Goal: Task Accomplishment & Management: Use online tool/utility

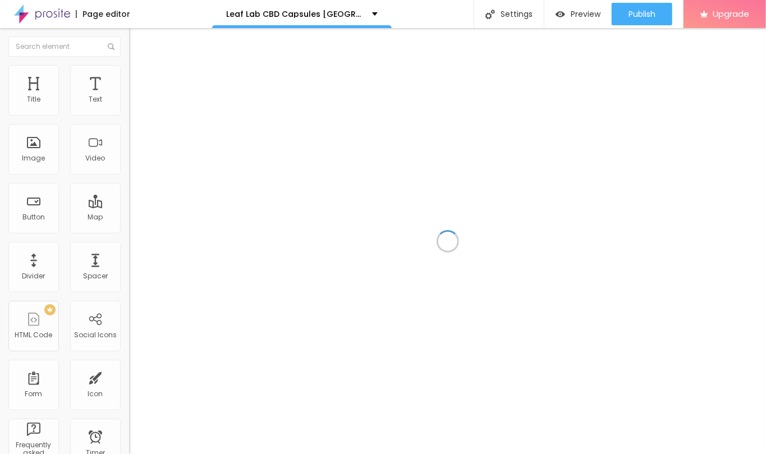
drag, startPoint x: 36, startPoint y: 322, endPoint x: 297, endPoint y: 244, distance: 272.3
click at [297, 244] on div "Title Text Image Video Button Map Divider Spacer PREMIUM HTML Code Social Icons…" at bounding box center [383, 241] width 766 height 426
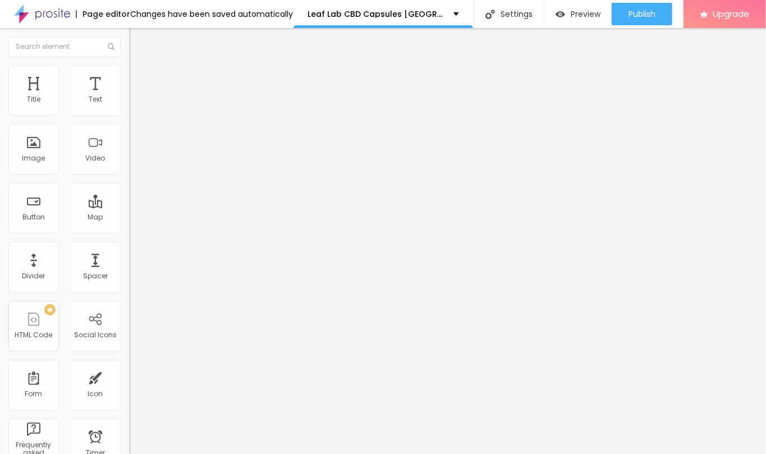
click at [129, 102] on div "Change Icon" at bounding box center [193, 98] width 129 height 8
click at [136, 103] on span "Change Icon" at bounding box center [162, 99] width 52 height 10
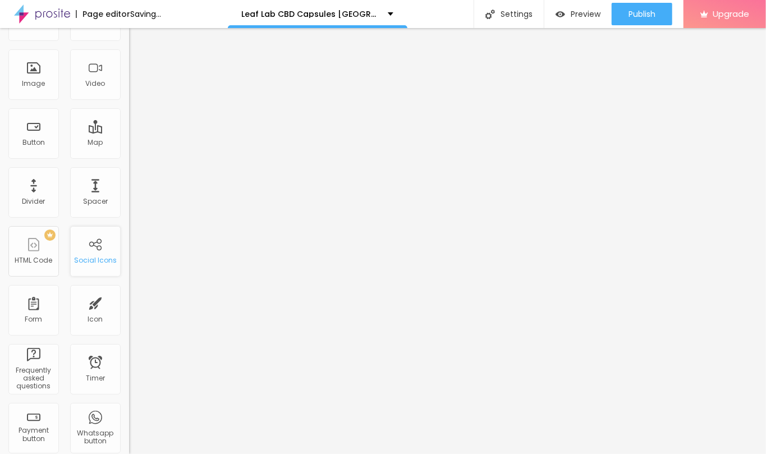
scroll to position [0, 0]
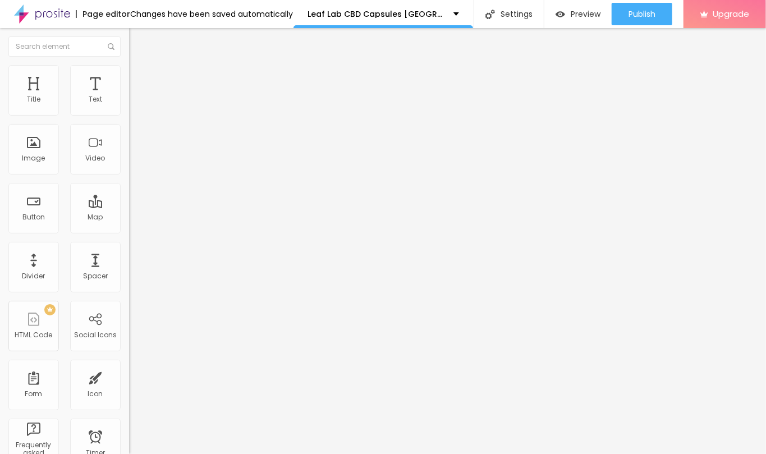
click at [129, 113] on img at bounding box center [133, 117] width 8 height 8
type input "https://"
click at [129, 234] on span at bounding box center [133, 239] width 8 height 10
click at [129, 233] on img at bounding box center [133, 237] width 8 height 8
click at [129, 99] on button "+ Add Icon" at bounding box center [152, 93] width 47 height 11
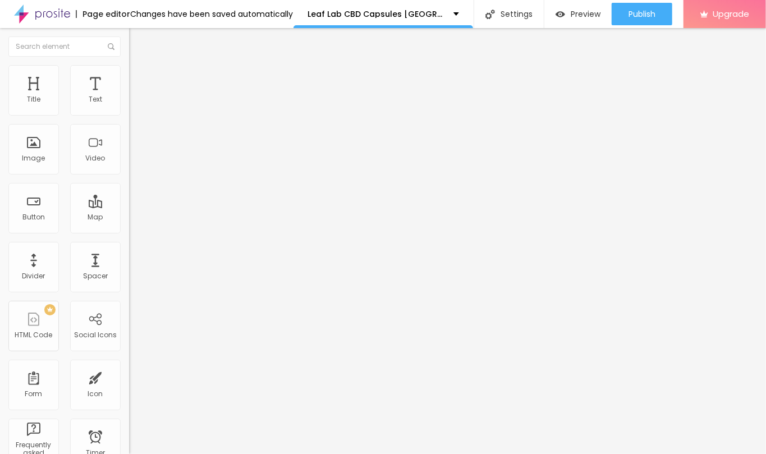
click at [129, 227] on div "Facebook" at bounding box center [193, 230] width 129 height 7
click at [129, 382] on input "https://" at bounding box center [196, 387] width 135 height 11
paste input "[DOMAIN_NAME][URL][DOMAIN_NAME]"
type input "[URL][DOMAIN_NAME][DOMAIN_NAME]"
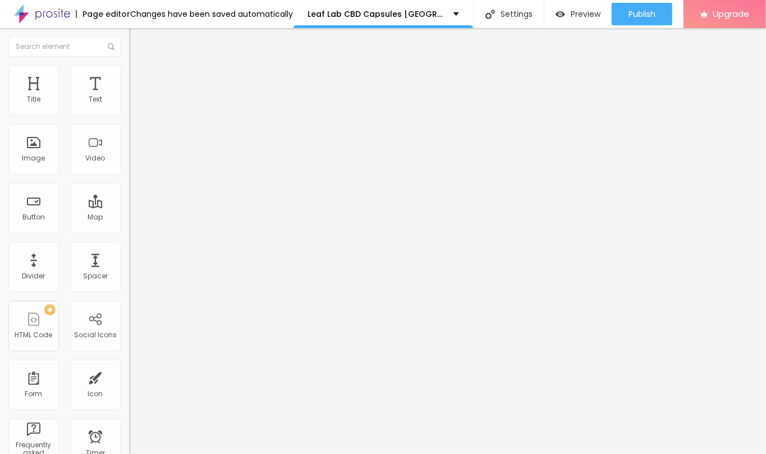
click at [129, 419] on button "+ Add Icon" at bounding box center [152, 424] width 47 height 11
paste input "[DOMAIN_NAME][URL]"
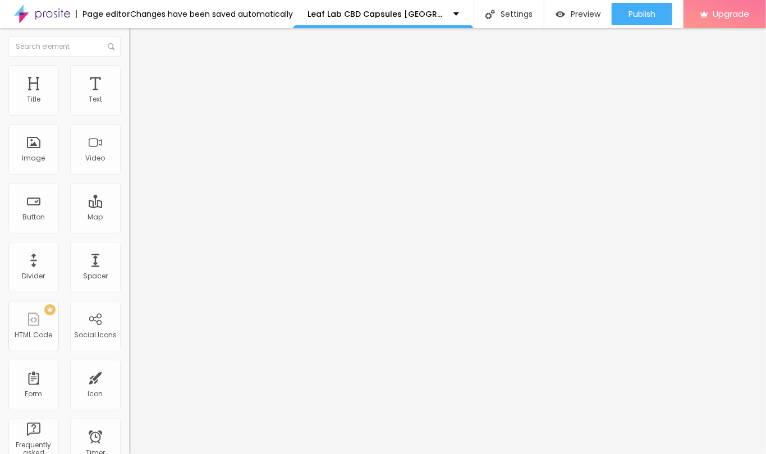
scroll to position [0, 82]
type input "[URL][DOMAIN_NAME]"
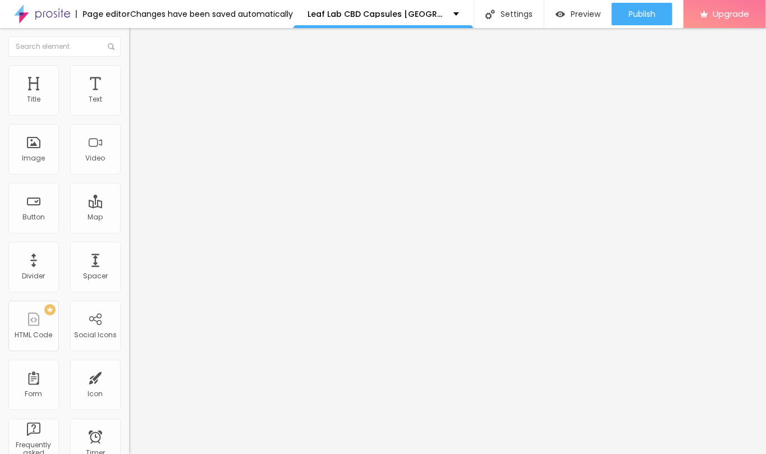
click at [129, 319] on div "Edit Social Icons Content Style Advanced Facebook Social Facebook URL address […" at bounding box center [193, 241] width 129 height 426
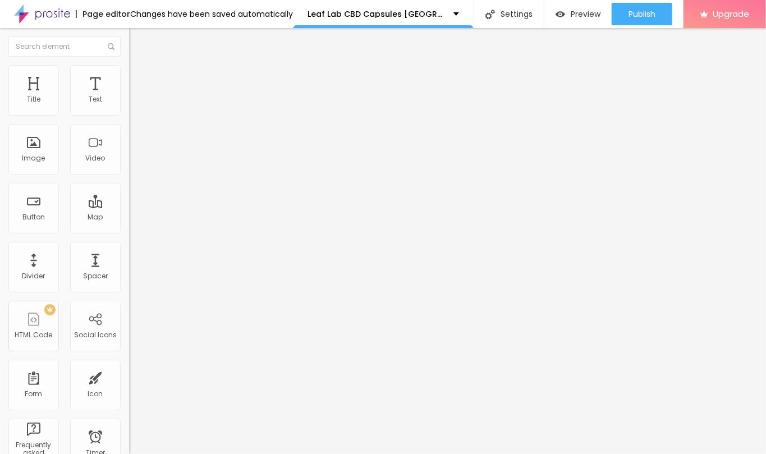
click at [129, 71] on img at bounding box center [134, 70] width 10 height 10
type input "25"
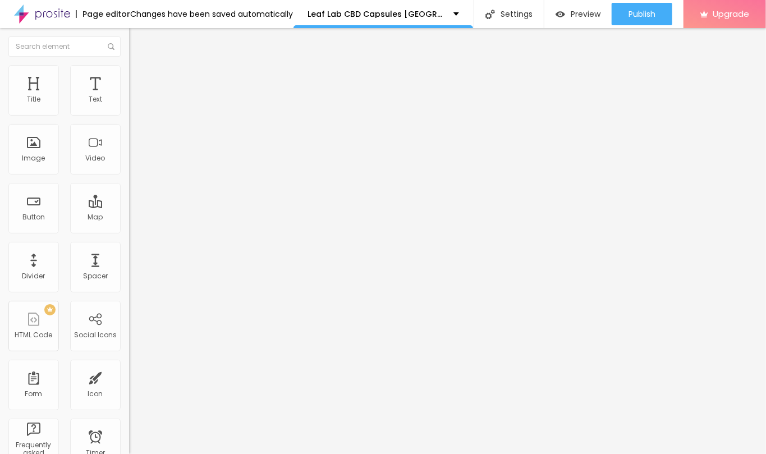
type input "25"
type input "24"
type input "23"
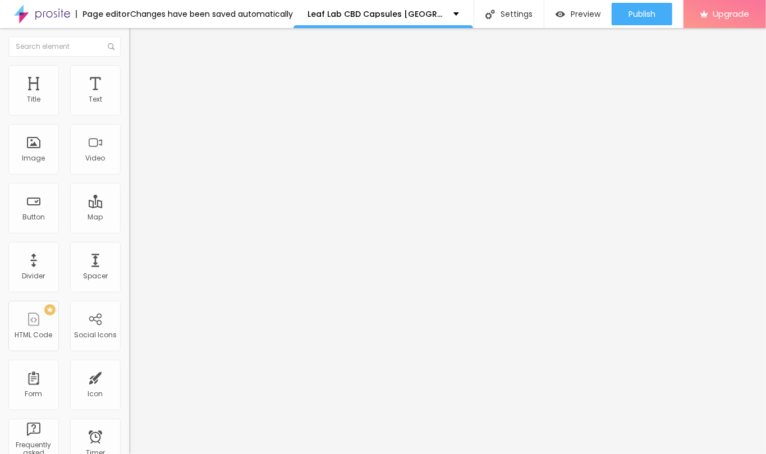
type input "22"
type input "21"
click at [129, 115] on input "range" at bounding box center [165, 110] width 72 height 9
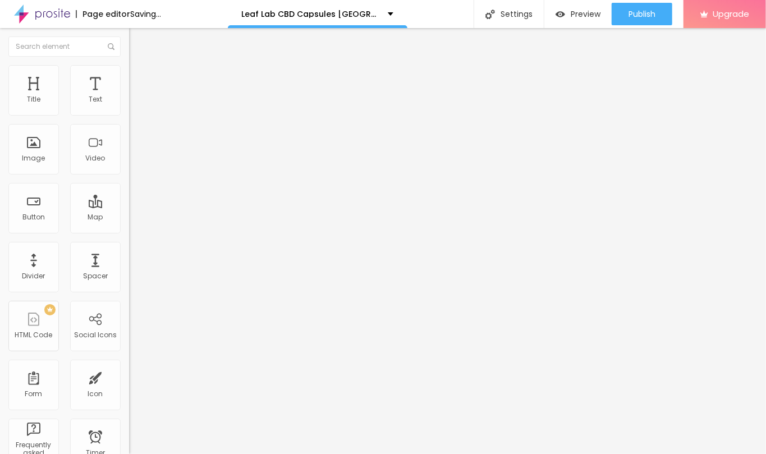
click at [129, 76] on img at bounding box center [134, 81] width 10 height 10
click at [129, 64] on img at bounding box center [134, 59] width 10 height 10
click at [137, 44] on div "Edit Social Icons" at bounding box center [177, 40] width 80 height 9
click at [134, 163] on icon "button" at bounding box center [137, 159] width 7 height 7
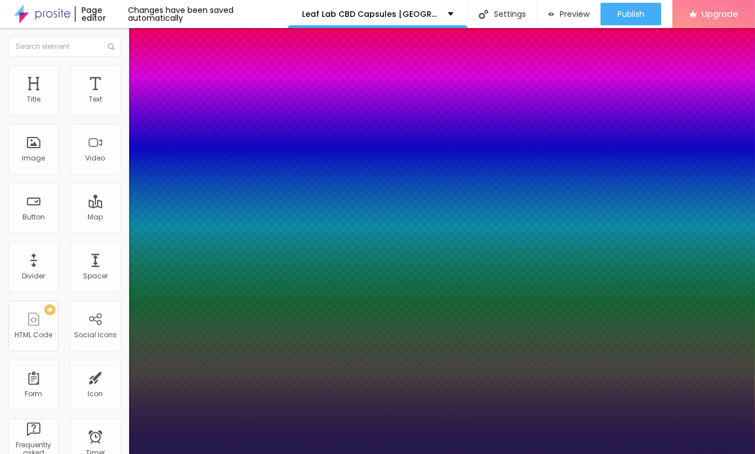
type input "1"
select select "CinzelDecorative-Regular"
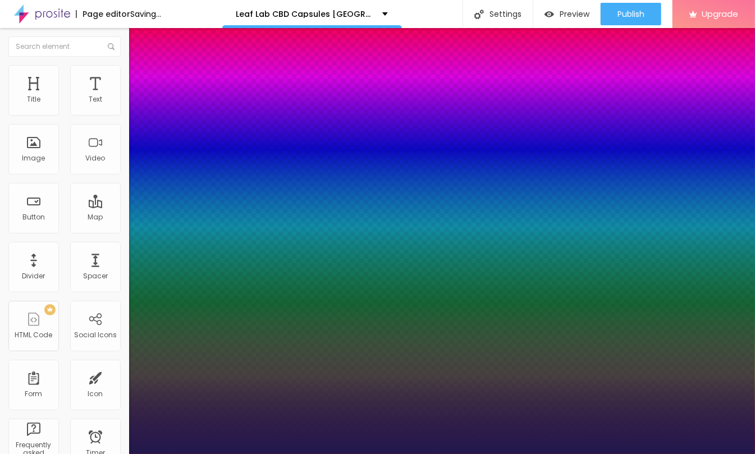
type input "1"
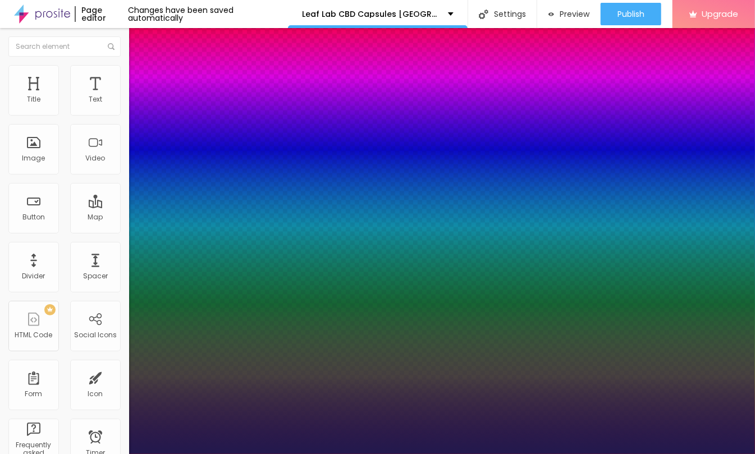
type input "21"
type input "1"
type input "22"
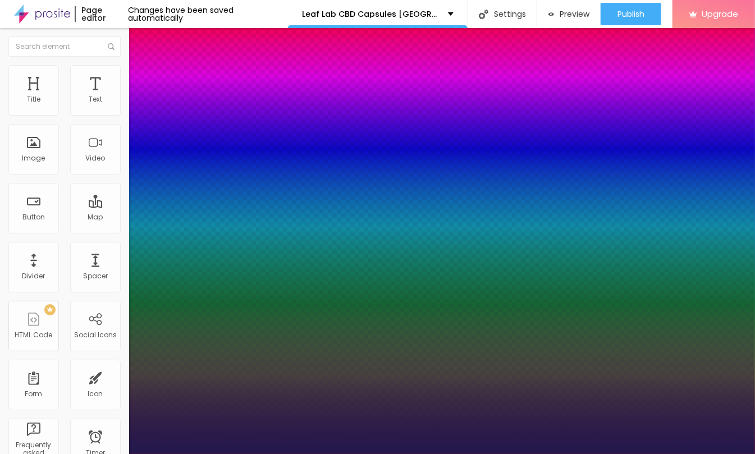
type input "1"
type input "23"
type input "1"
type input "24"
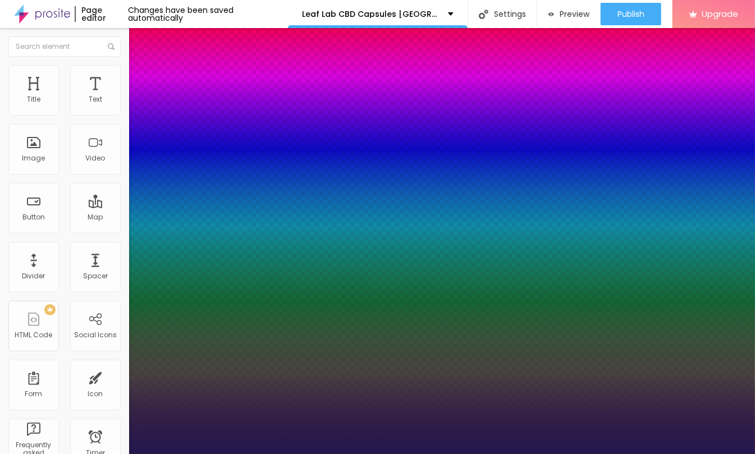
type input "24"
type input "1"
type input "25"
type input "1"
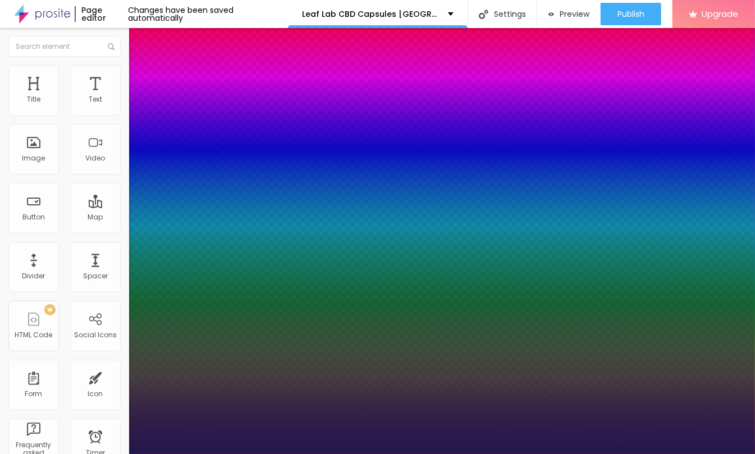
type input "28"
type input "1"
drag, startPoint x: 152, startPoint y: 315, endPoint x: 163, endPoint y: 313, distance: 11.4
type input "28"
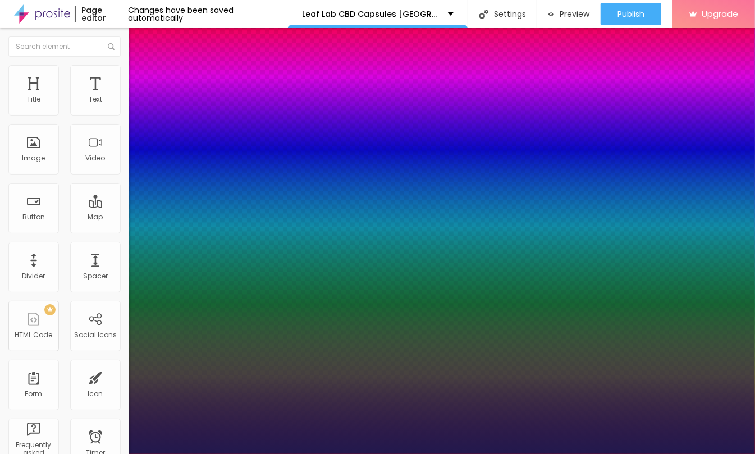
click at [268, 453] on div at bounding box center [377, 454] width 755 height 0
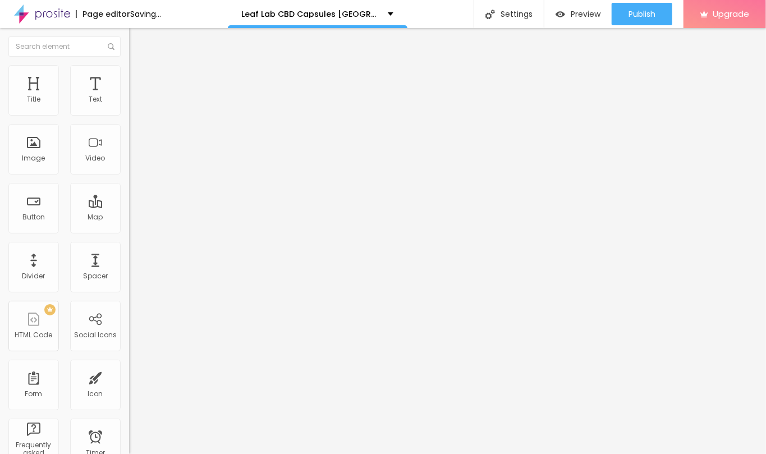
click at [129, 34] on button "Edit Title" at bounding box center [193, 41] width 129 height 26
click at [137, 39] on div "Edit Text" at bounding box center [162, 40] width 51 height 9
click at [138, 27] on div "Page editor Changes have been saved automatically" at bounding box center [146, 14] width 293 height 28
click at [137, 37] on div "Edit Text" at bounding box center [162, 40] width 51 height 9
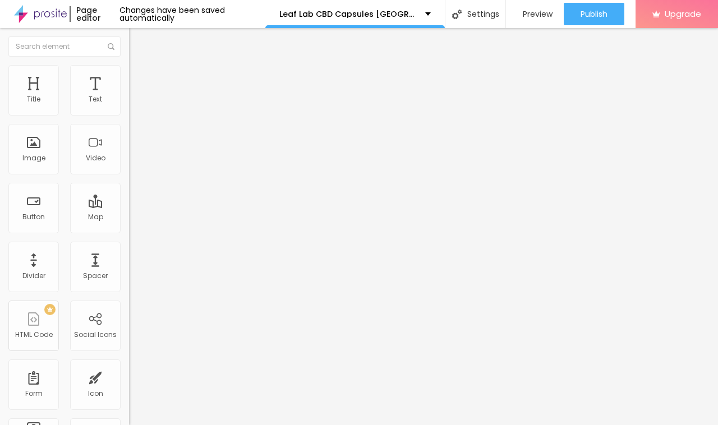
click at [129, 108] on button "button" at bounding box center [137, 102] width 16 height 12
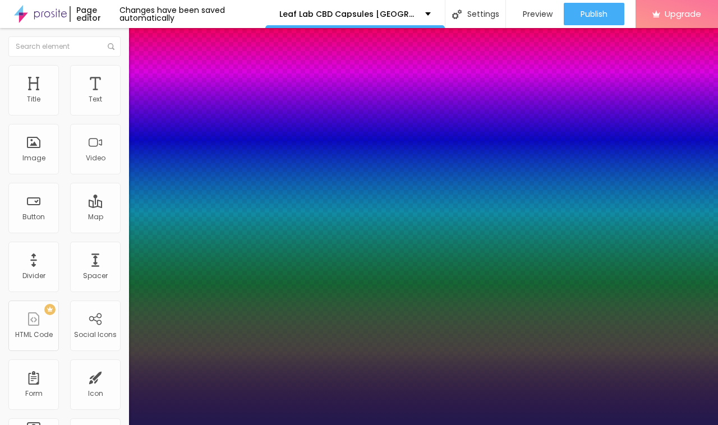
type input "1"
select select "Corben-Regular"
type input "1"
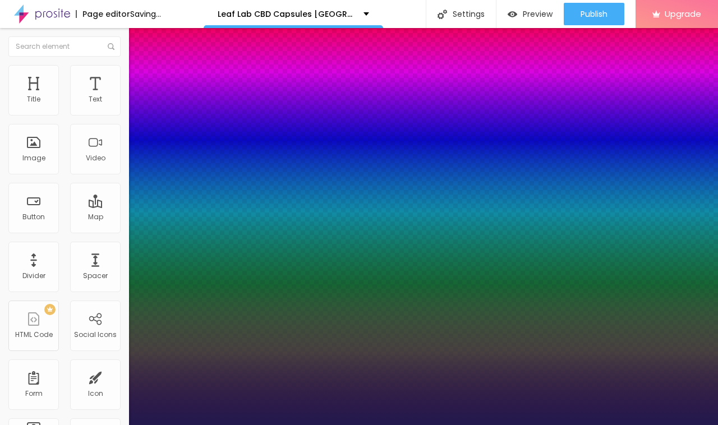
click at [393, 425] on div at bounding box center [359, 425] width 718 height 0
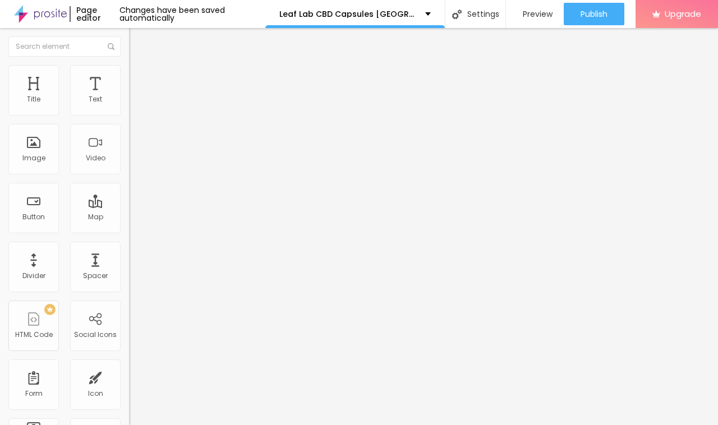
click at [134, 104] on icon "button" at bounding box center [137, 101] width 7 height 7
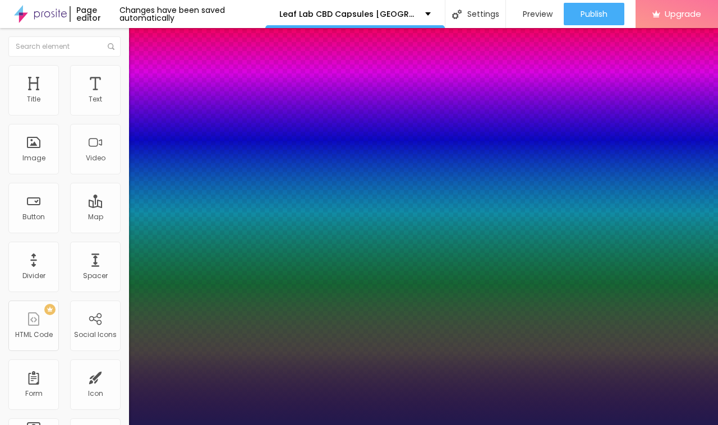
type input "1"
type input "18"
type input "1"
type input "19"
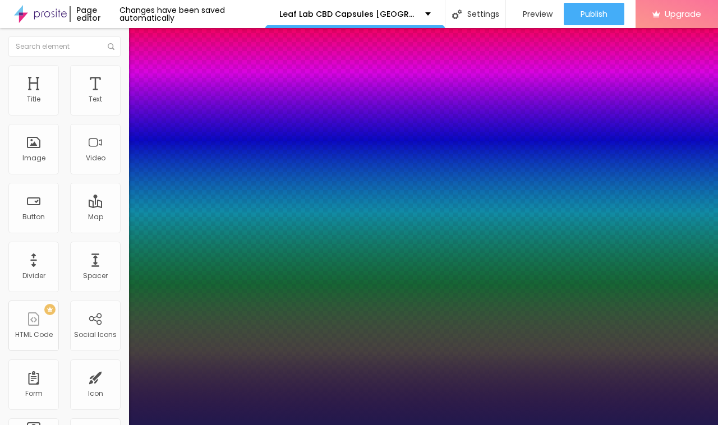
type input "19"
type input "1"
type input "17"
type input "1"
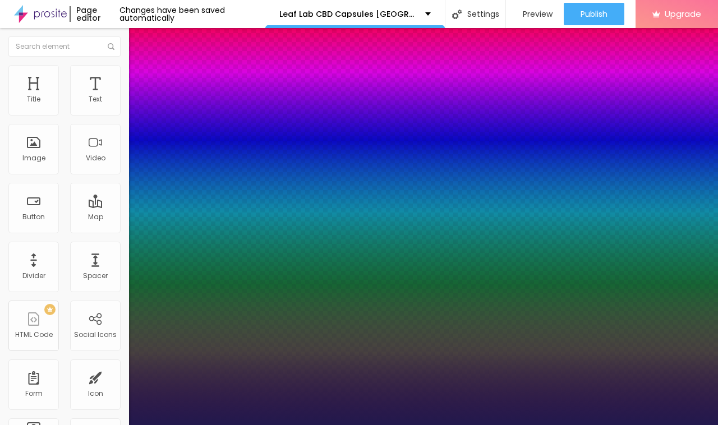
type input "16"
type input "1"
type input "15"
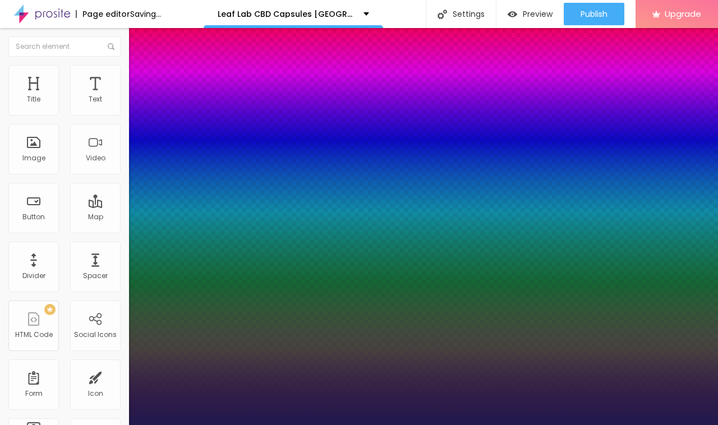
type input "1"
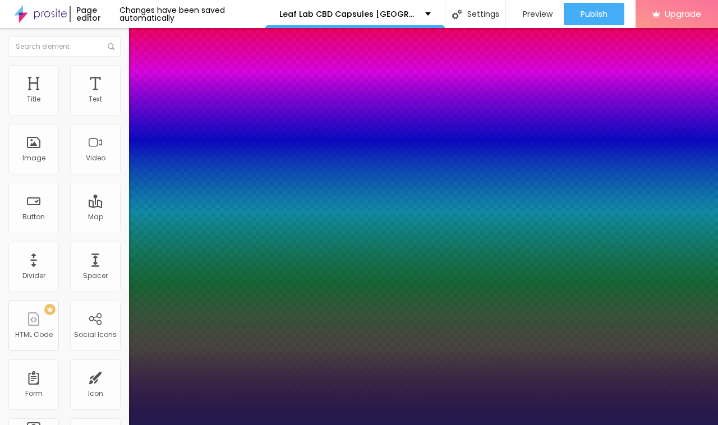
type input "15"
type input "0.1"
type input "1"
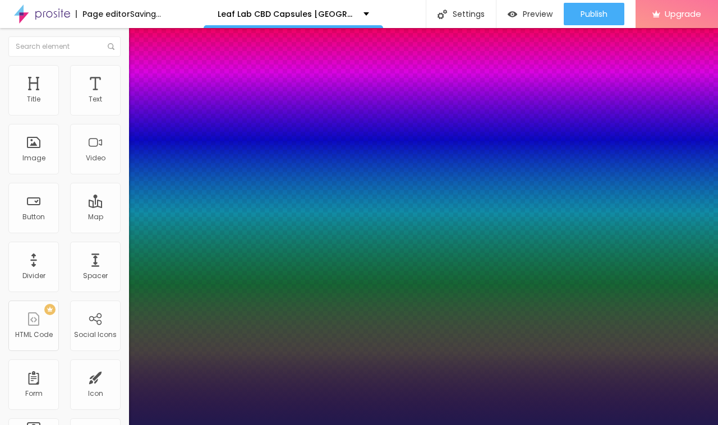
type input "0.2"
type input "1"
type input "0"
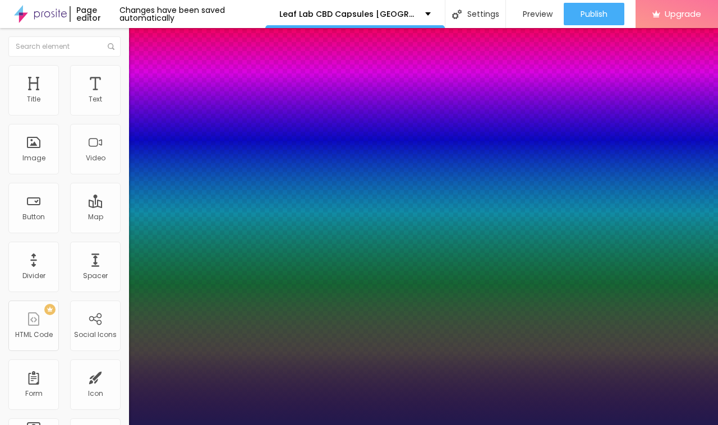
type input "1"
type input "1.2"
type input "1"
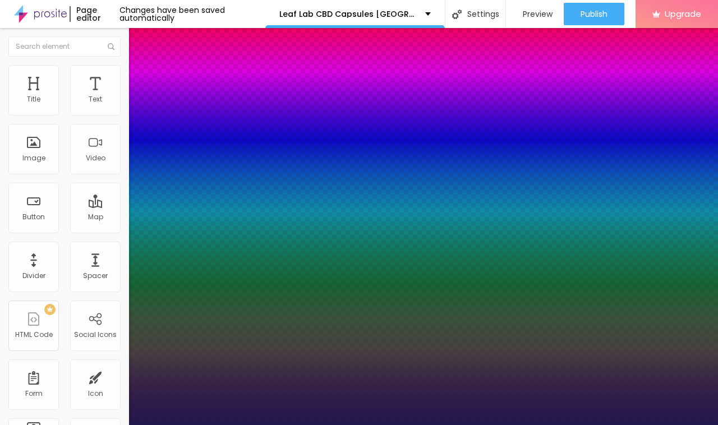
type input "1.1"
type input "1"
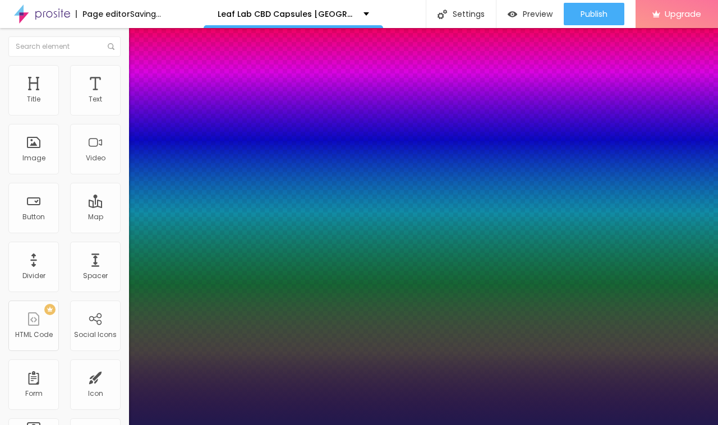
type input "1"
type input "1.1"
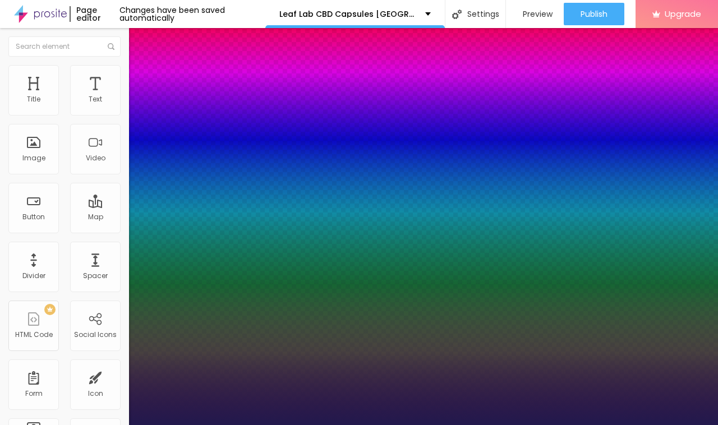
type input "1"
type input "1.2"
type input "1"
type input "1.3"
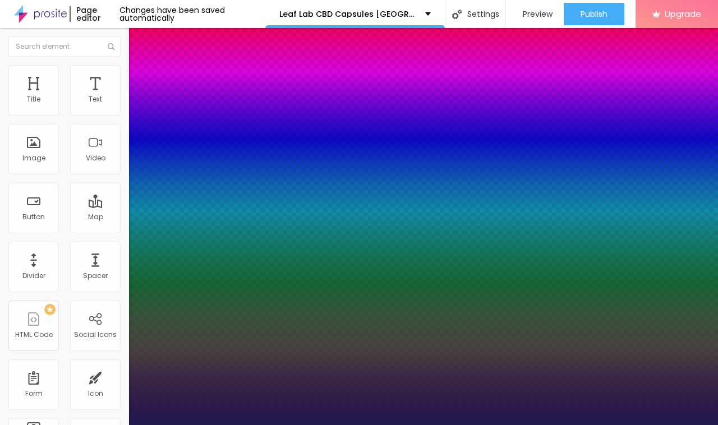
type input "1.3"
type input "1"
type input "1.4"
type input "1"
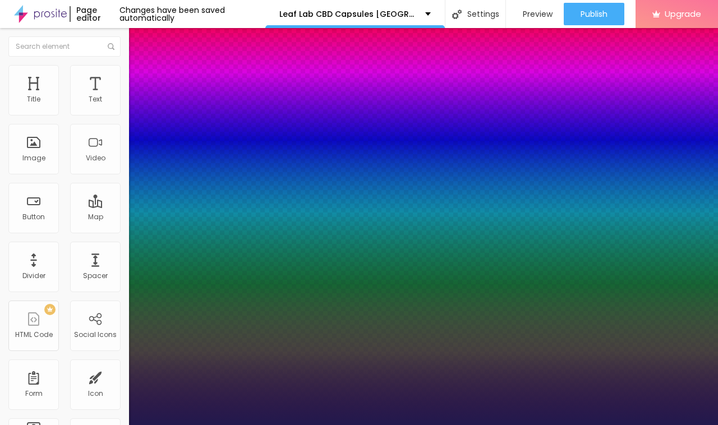
type input "1.5"
type input "1"
type input "1.6"
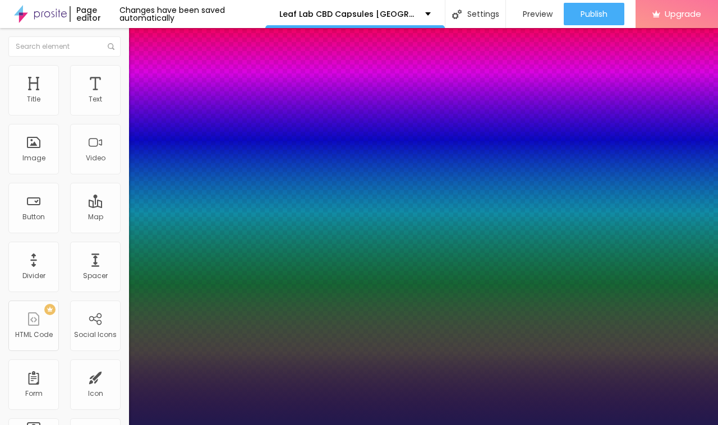
type input "1"
type input "1.7"
type input "1"
type input "1.8"
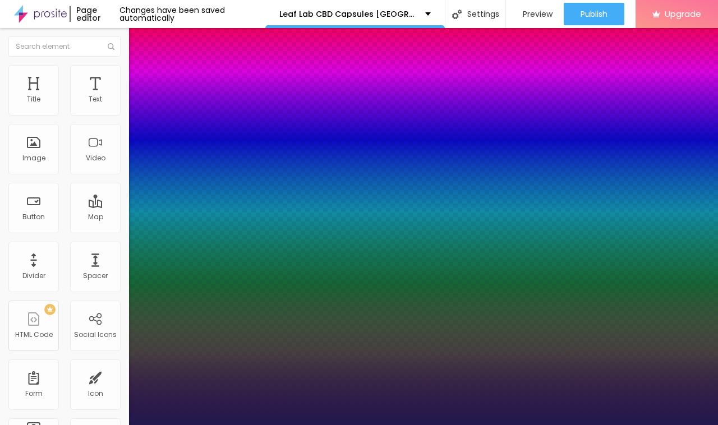
type input "1.8"
type input "1"
type input "1.9"
type input "1"
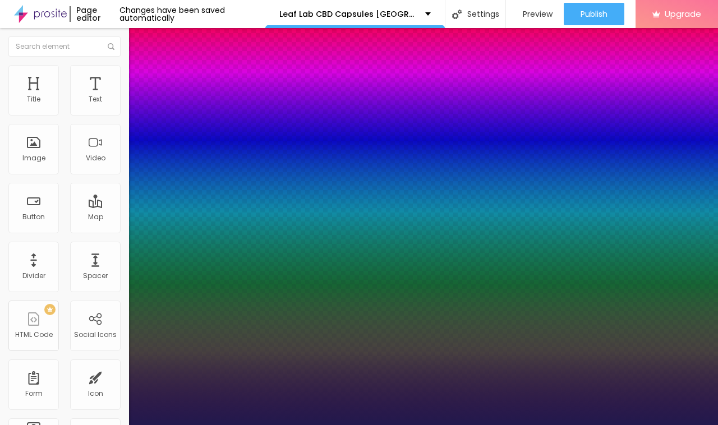
type input "1.8"
type input "1"
type input "1.7"
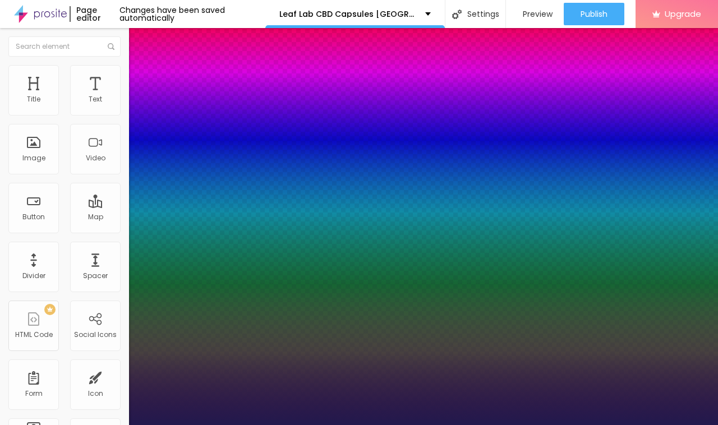
type input "1"
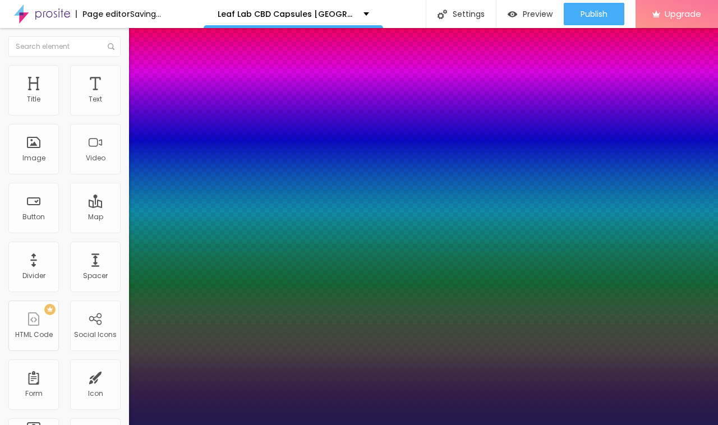
drag, startPoint x: 186, startPoint y: 265, endPoint x: 208, endPoint y: 265, distance: 21.3
type input "1.7"
type input "1"
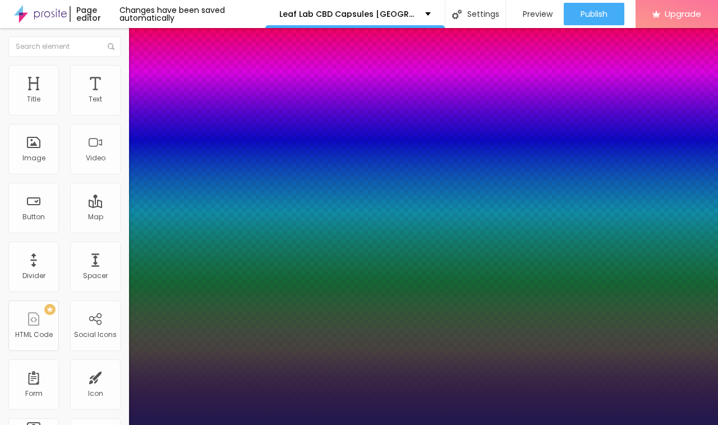
click at [369, 425] on div at bounding box center [359, 425] width 718 height 0
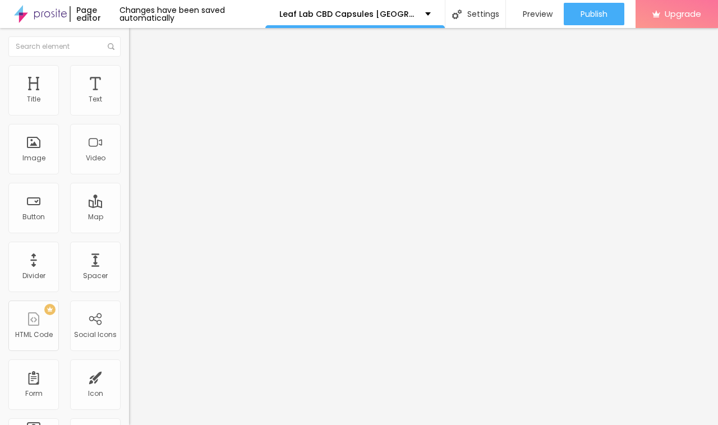
click at [137, 41] on div "Edit Text" at bounding box center [162, 40] width 51 height 9
click at [129, 97] on span "Add image" at bounding box center [152, 92] width 46 height 10
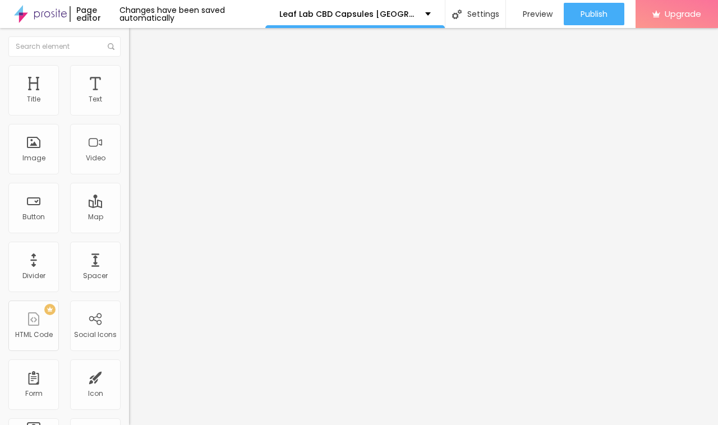
click at [129, 230] on input "https://" at bounding box center [196, 224] width 135 height 11
paste input "[DOMAIN_NAME][URL]"
type input "[URL][DOMAIN_NAME]"
click at [129, 113] on input "text" at bounding box center [196, 107] width 135 height 11
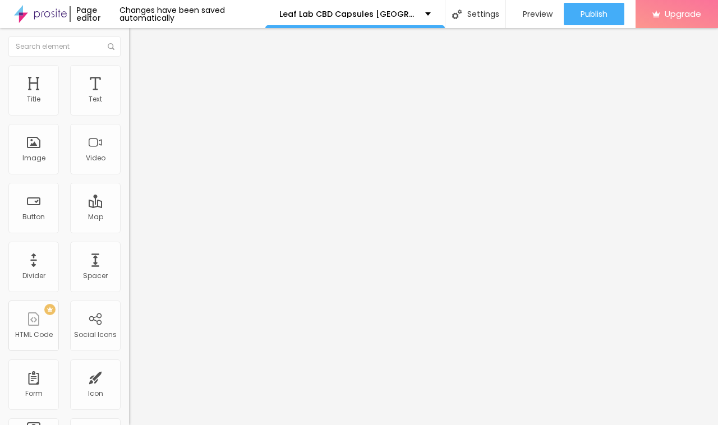
scroll to position [0, 0]
paste input "Leaf Lab CBD Capsules [GEOGRAPHIC_DATA]"
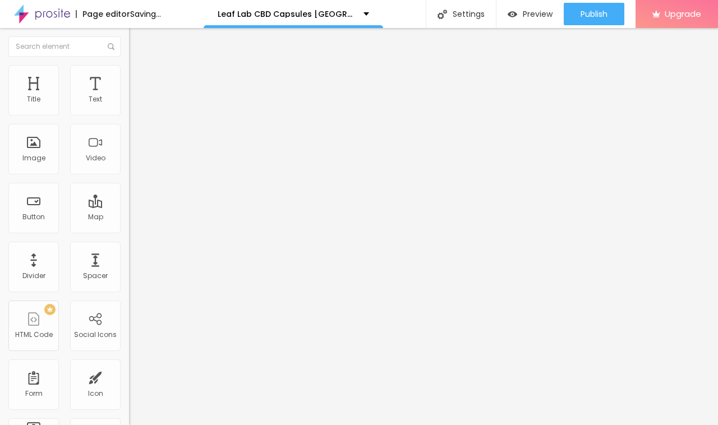
type input "Leaf Lab CBD Capsules [GEOGRAPHIC_DATA]"
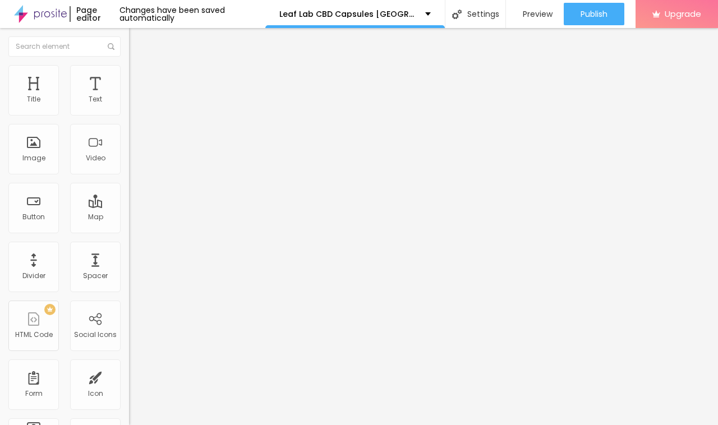
click at [129, 59] on ul "Content Style Advanced" at bounding box center [193, 71] width 129 height 34
click at [129, 65] on img at bounding box center [134, 70] width 10 height 10
type input "95"
type input "90"
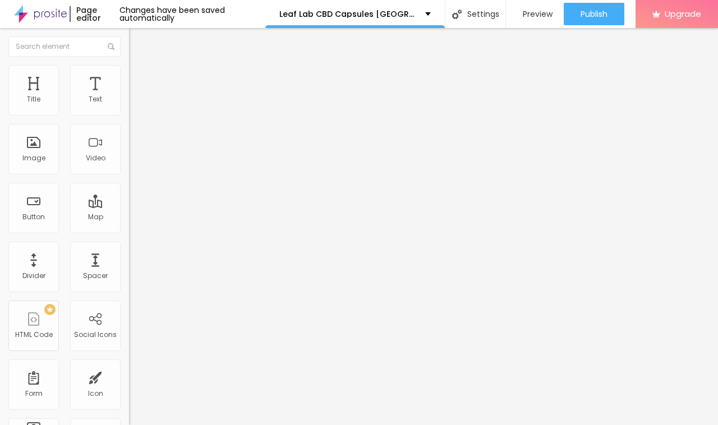
type input "90"
type input "80"
type input "70"
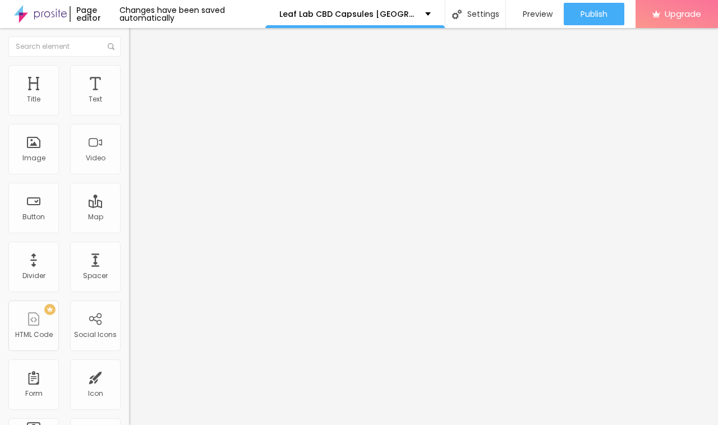
type input "60"
type input "55"
type input "50"
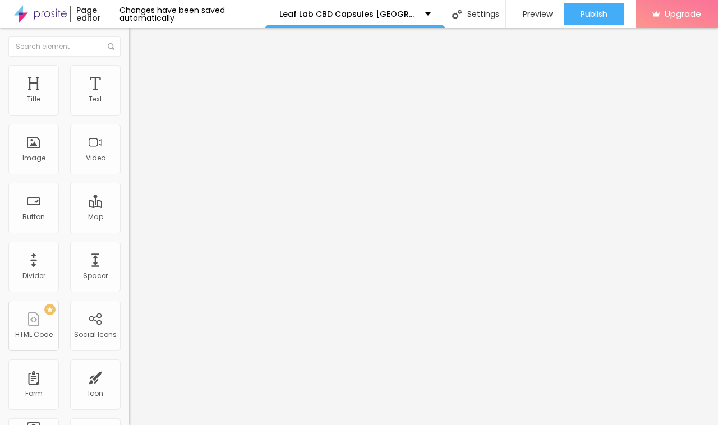
type input "50"
type input "40"
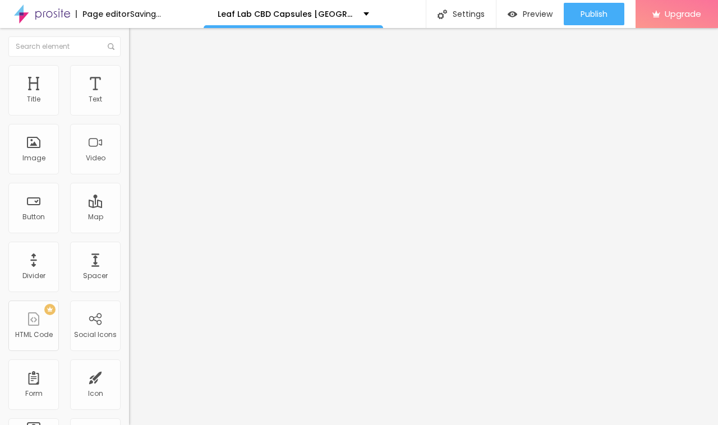
type input "35"
type input "30"
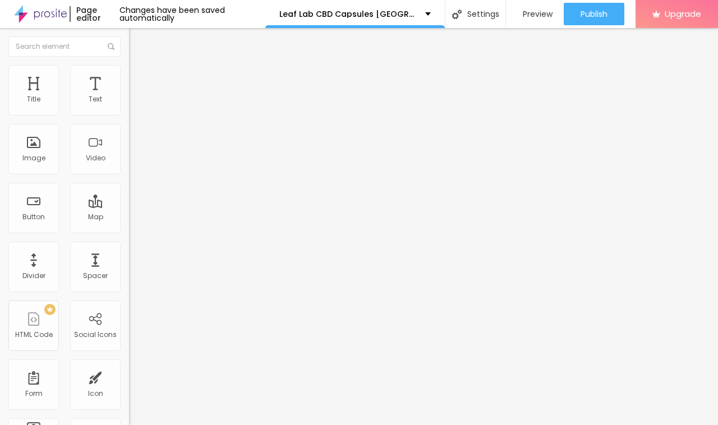
drag, startPoint x: 115, startPoint y: 118, endPoint x: 38, endPoint y: 115, distance: 77.5
type input "30"
click at [129, 115] on input "range" at bounding box center [165, 110] width 72 height 9
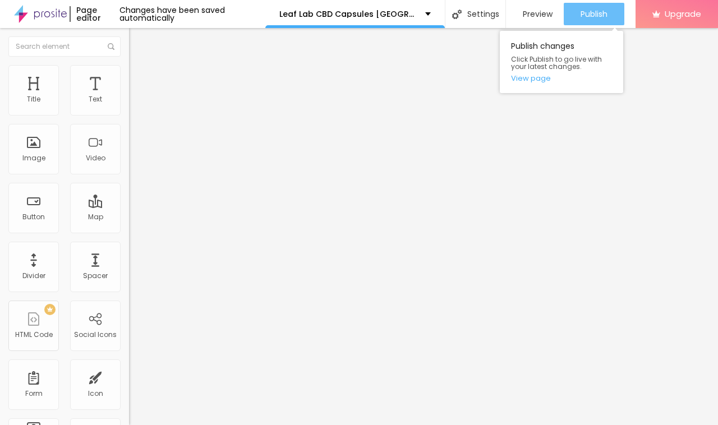
click at [588, 18] on span "Publish" at bounding box center [594, 14] width 27 height 9
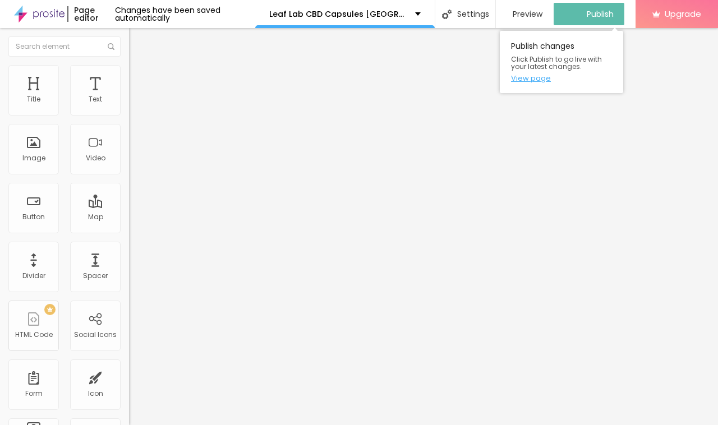
click at [542, 77] on link "View page" at bounding box center [561, 78] width 101 height 7
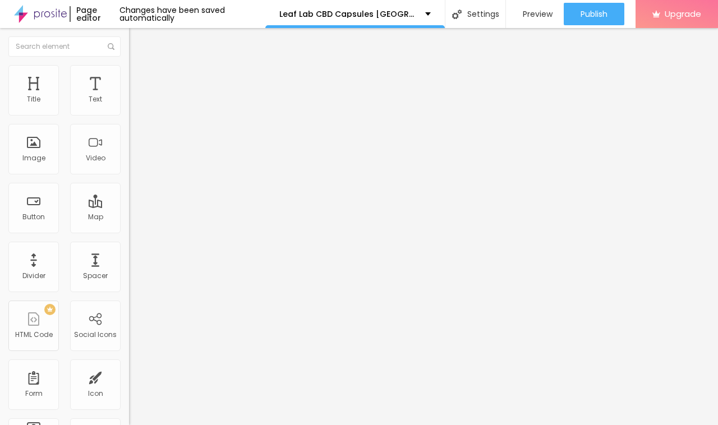
click at [134, 104] on icon "button" at bounding box center [137, 101] width 7 height 7
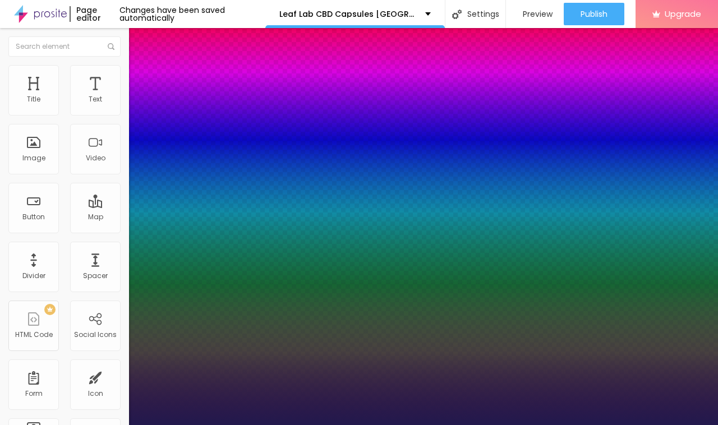
type input "1"
click at [411, 425] on div at bounding box center [359, 425] width 718 height 0
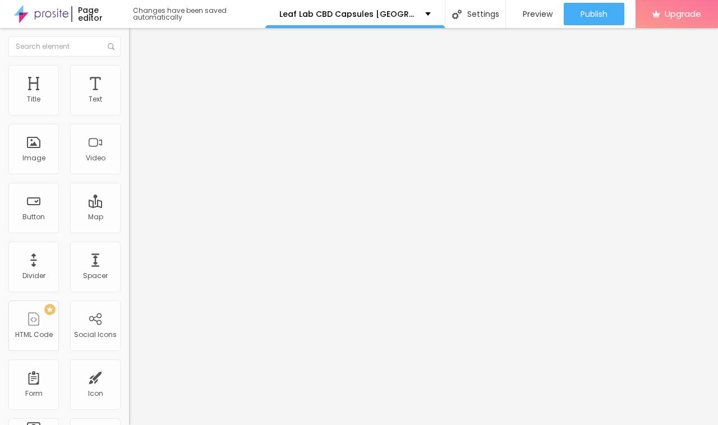
click at [135, 103] on icon "button" at bounding box center [137, 101] width 4 height 4
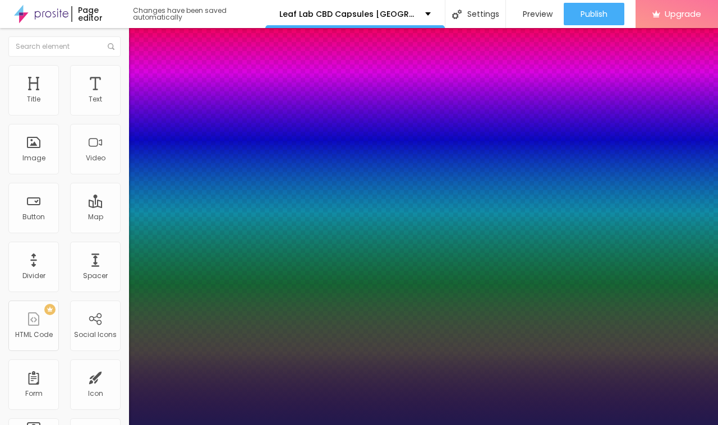
type input "1"
select select "Corben-Regular"
type input "1"
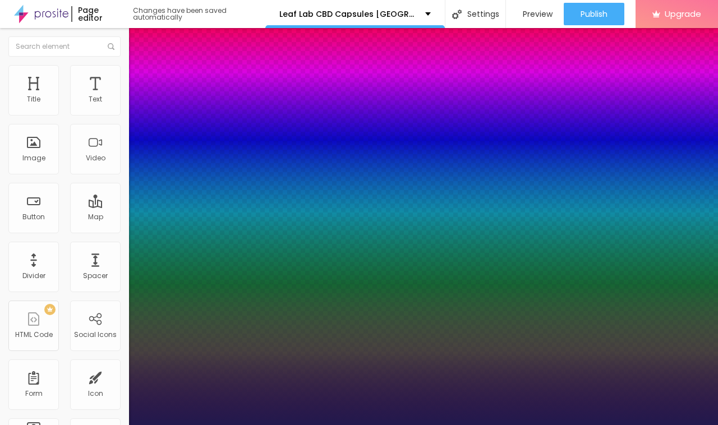
type input "1.4"
type input "1"
type input "1.6"
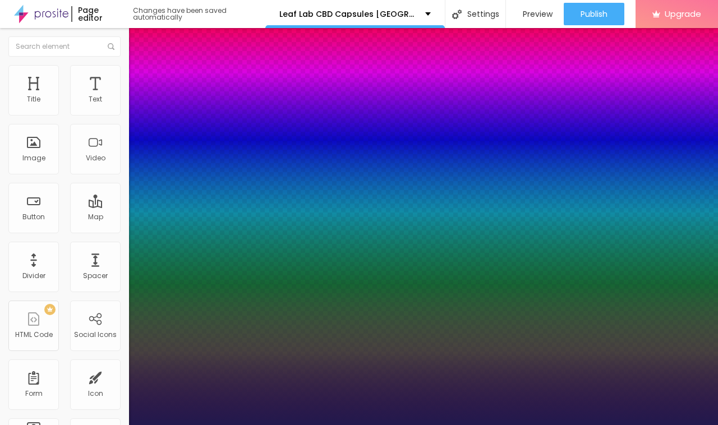
type input "1"
type input "1.7"
type input "1"
type input "1.8"
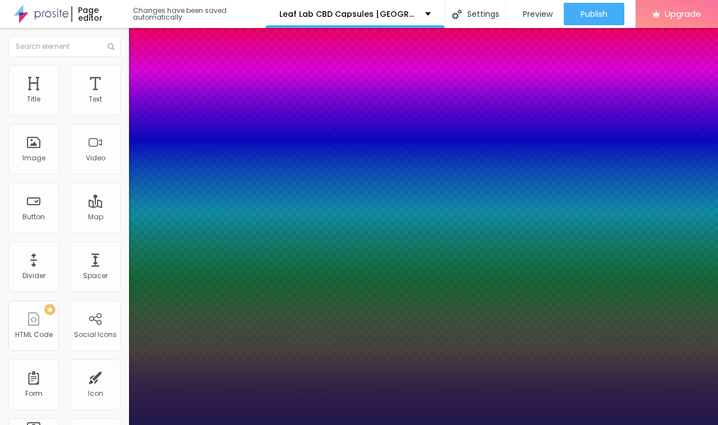
type input "1.8"
type input "1"
type input "1.9"
drag, startPoint x: 189, startPoint y: 267, endPoint x: 219, endPoint y: 270, distance: 31.0
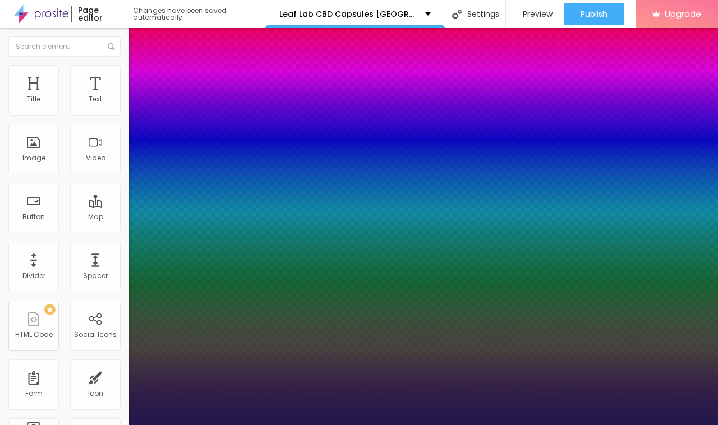
type input "1.9"
click at [393, 425] on div at bounding box center [359, 425] width 718 height 0
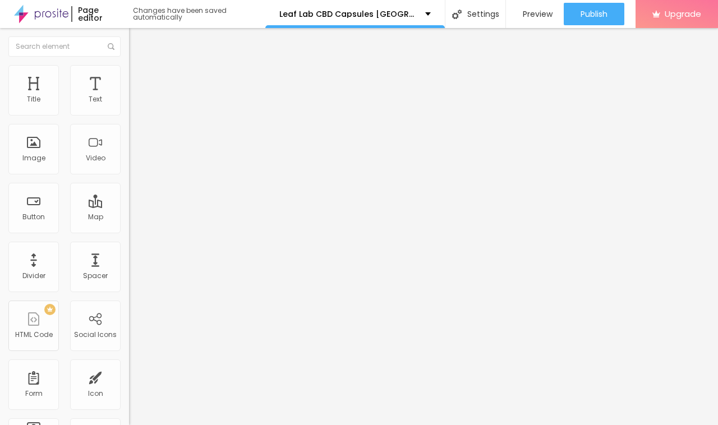
click at [129, 96] on button "Reset to default" at bounding box center [164, 89] width 70 height 13
click at [129, 108] on button "button" at bounding box center [137, 102] width 16 height 12
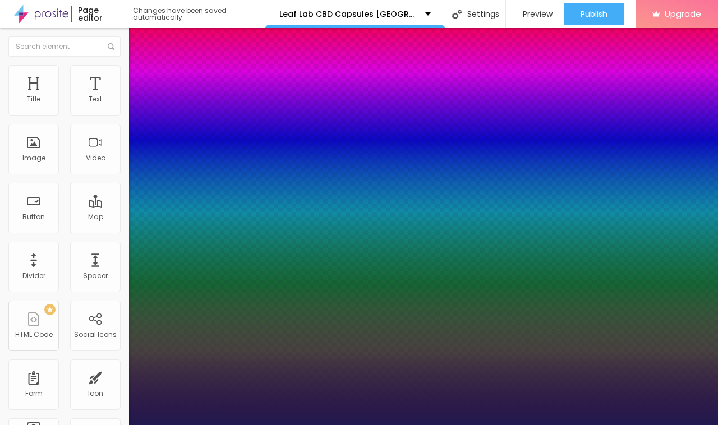
type input "1"
select select "Corben-Regular"
type input "1"
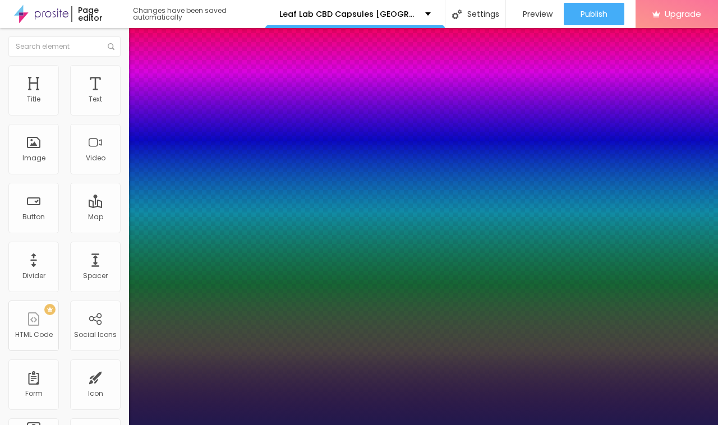
click at [363, 425] on div at bounding box center [359, 425] width 718 height 0
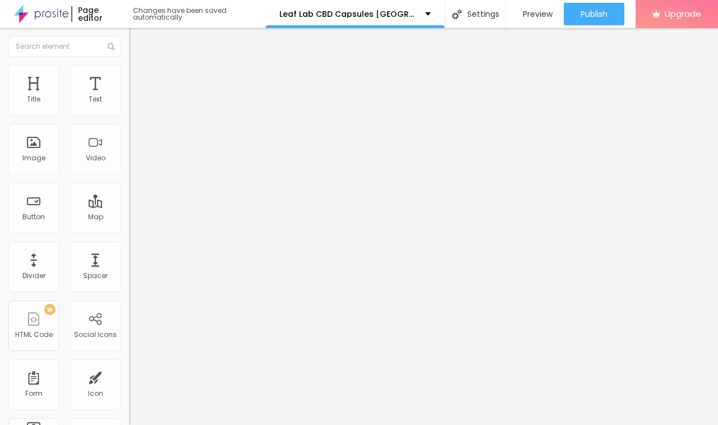
click at [134, 104] on icon "button" at bounding box center [137, 101] width 7 height 7
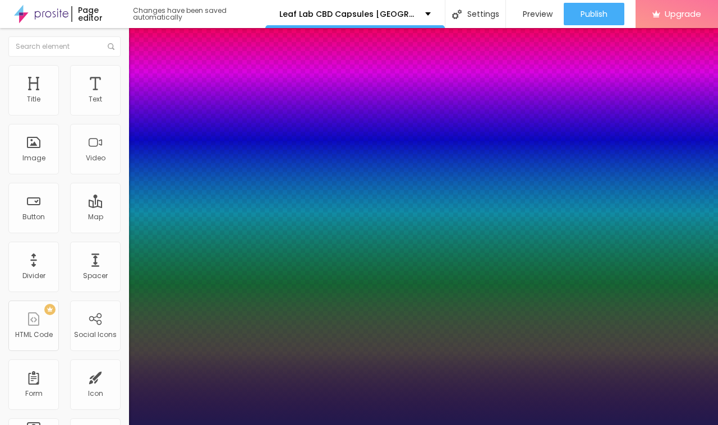
type input "1"
type input "1.4"
type input "1"
type input "1.5"
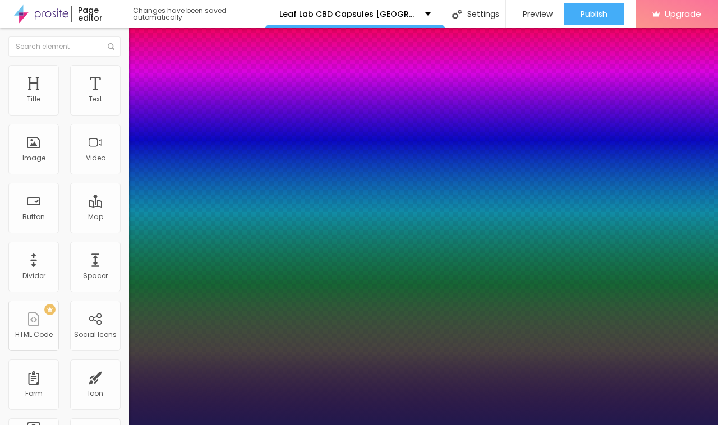
type input "1.5"
type input "1"
type input "1.6"
type input "1"
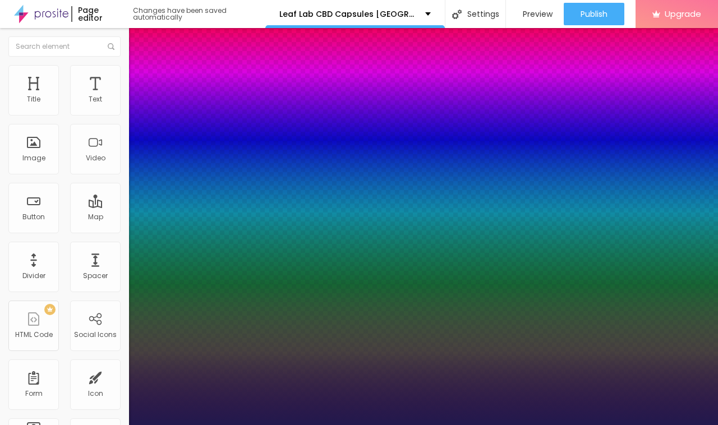
type input "1.7"
type input "1"
type input "1.8"
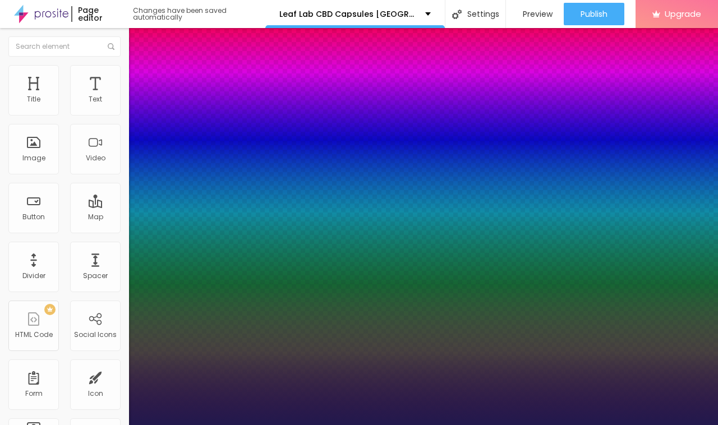
drag, startPoint x: 186, startPoint y: 267, endPoint x: 213, endPoint y: 268, distance: 27.5
type input "1.8"
click at [450, 425] on div at bounding box center [359, 425] width 718 height 0
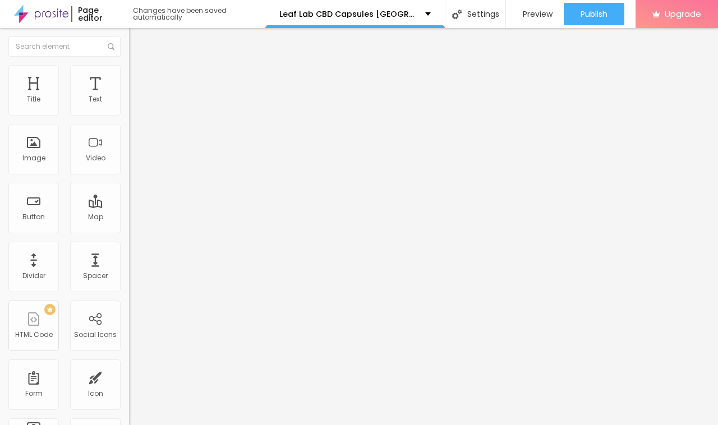
click at [134, 104] on icon "button" at bounding box center [137, 101] width 7 height 7
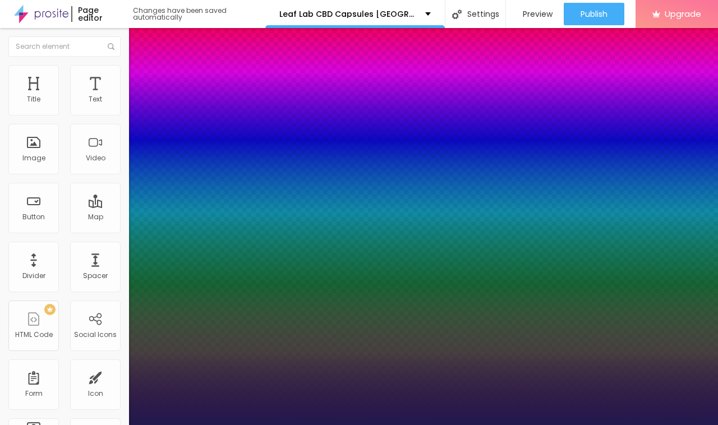
type input "1"
type input "1.7"
type input "1"
type input "1.5"
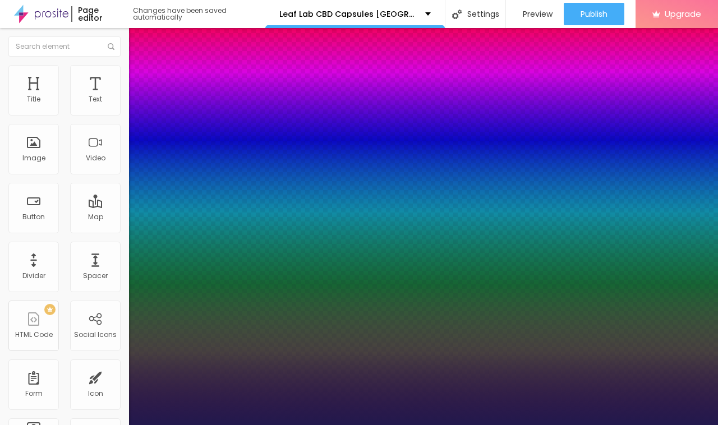
type input "1.5"
type input "1"
drag, startPoint x: 212, startPoint y: 265, endPoint x: 196, endPoint y: 267, distance: 15.2
type input "1.5"
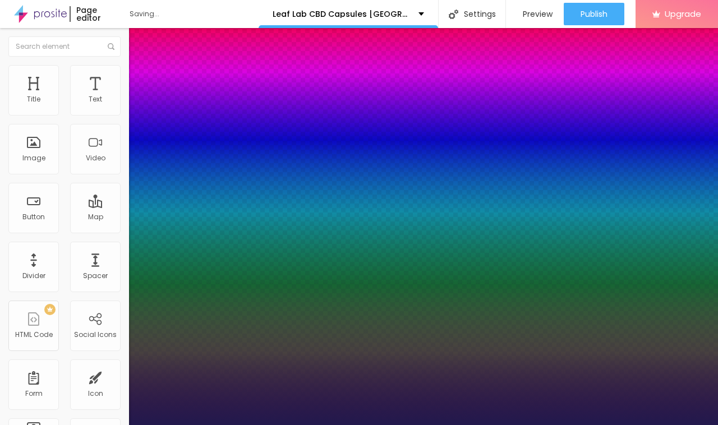
type input "1"
click at [410, 425] on div at bounding box center [359, 425] width 718 height 0
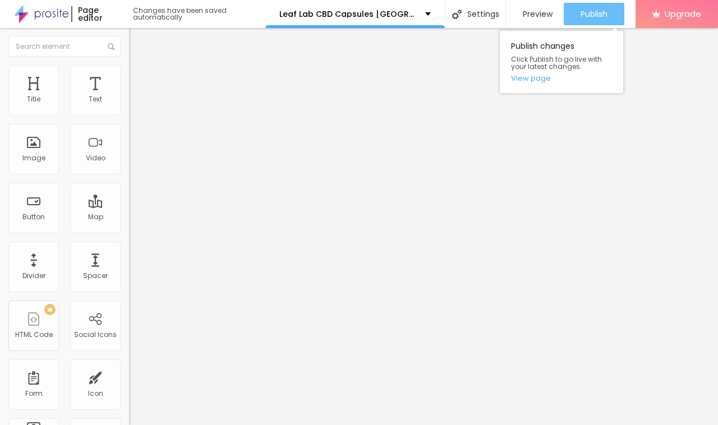
click at [585, 13] on span "Publish" at bounding box center [594, 14] width 27 height 9
click at [534, 79] on link "View page" at bounding box center [561, 78] width 101 height 7
